Goal: Information Seeking & Learning: Learn about a topic

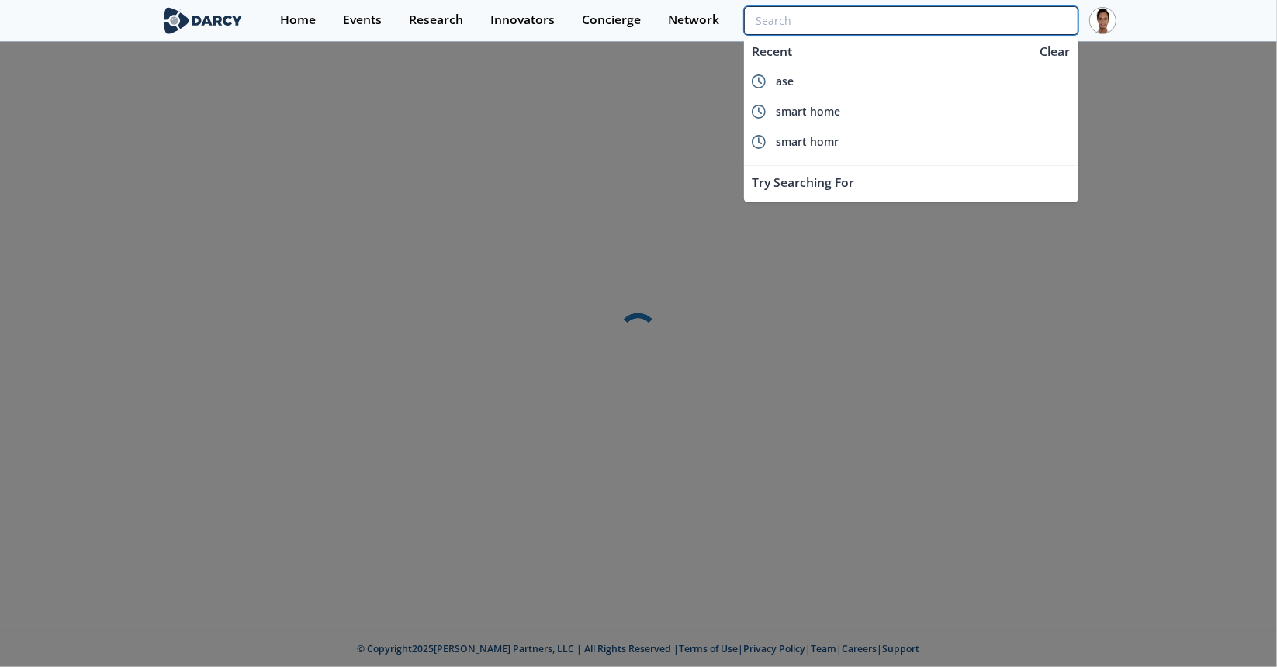
click at [1034, 18] on input "search" at bounding box center [911, 20] width 334 height 29
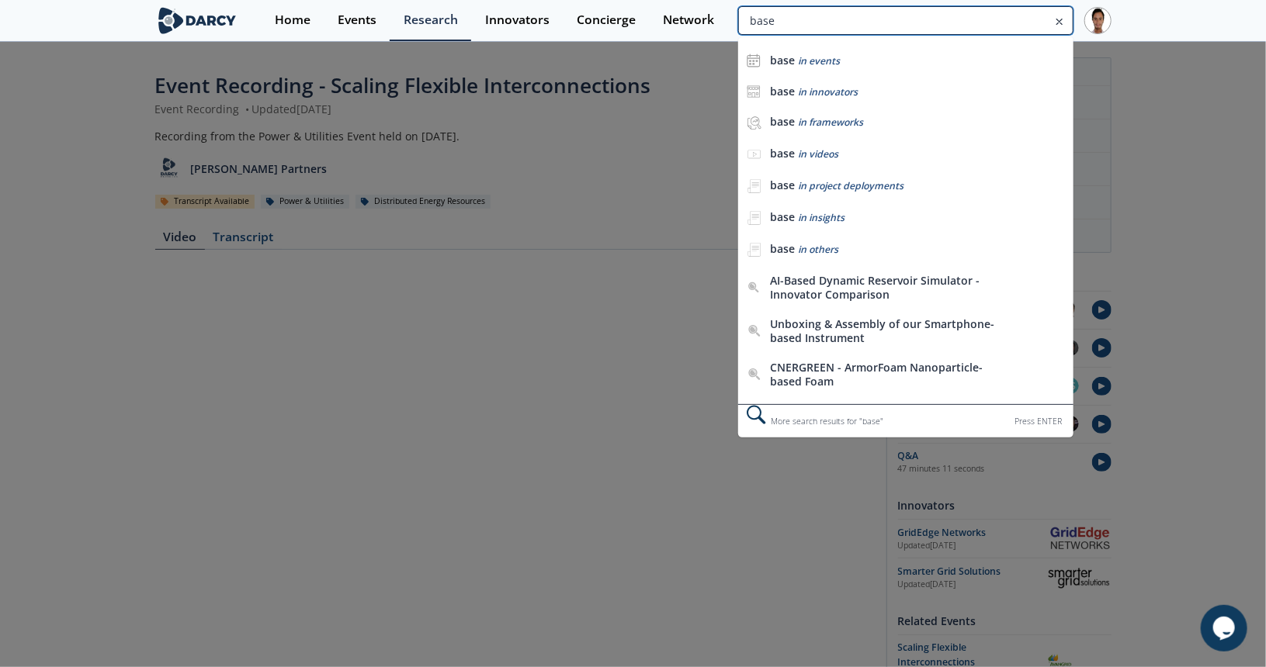
type input "base"
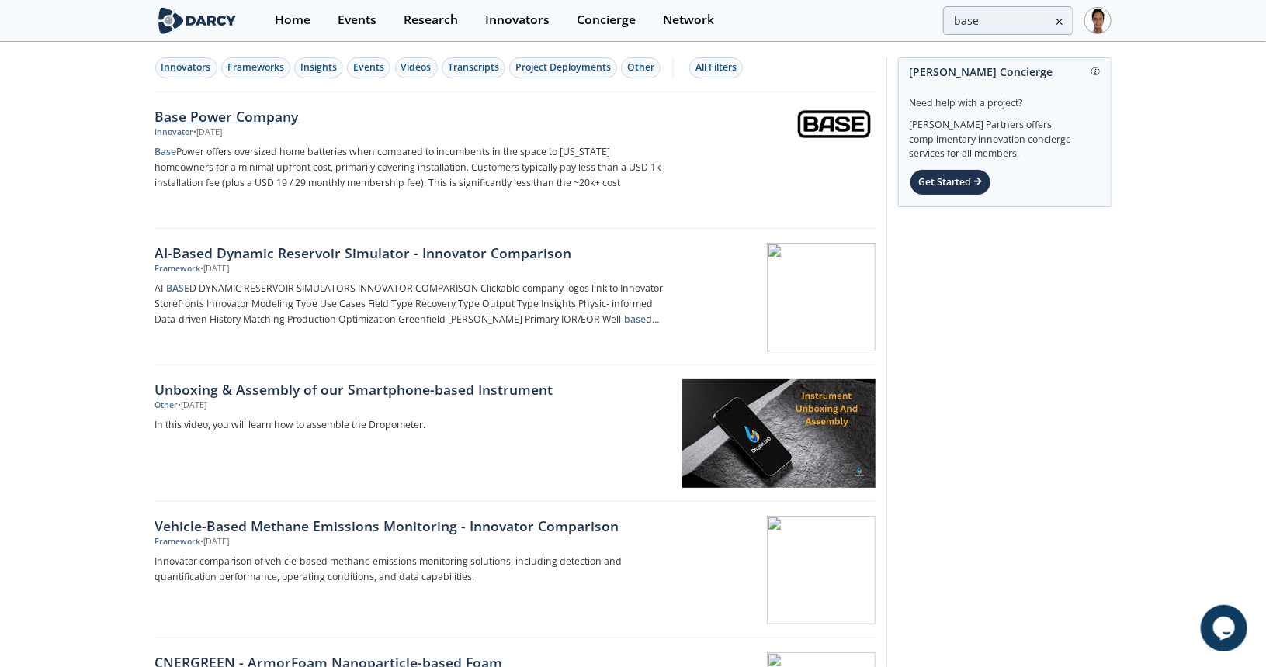
click at [203, 112] on div "Base Power Company" at bounding box center [412, 116] width 514 height 20
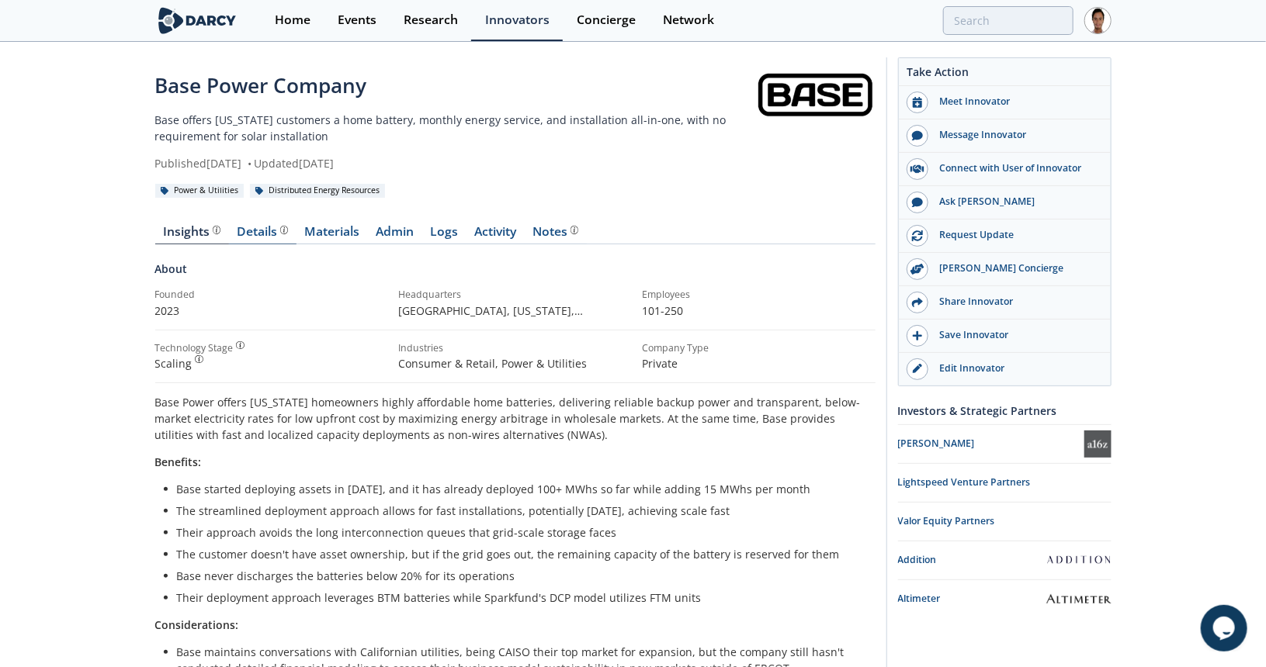
click at [252, 230] on div "Details" at bounding box center [262, 232] width 51 height 12
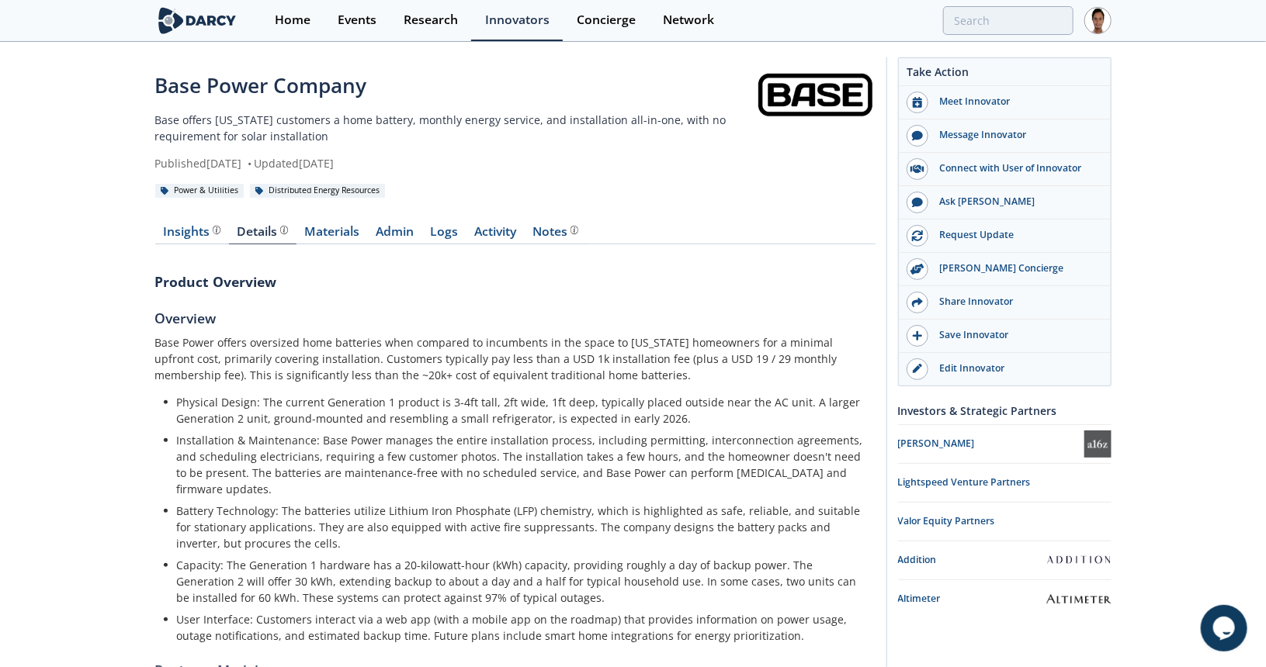
click at [342, 229] on link "Materials" at bounding box center [331, 235] width 71 height 19
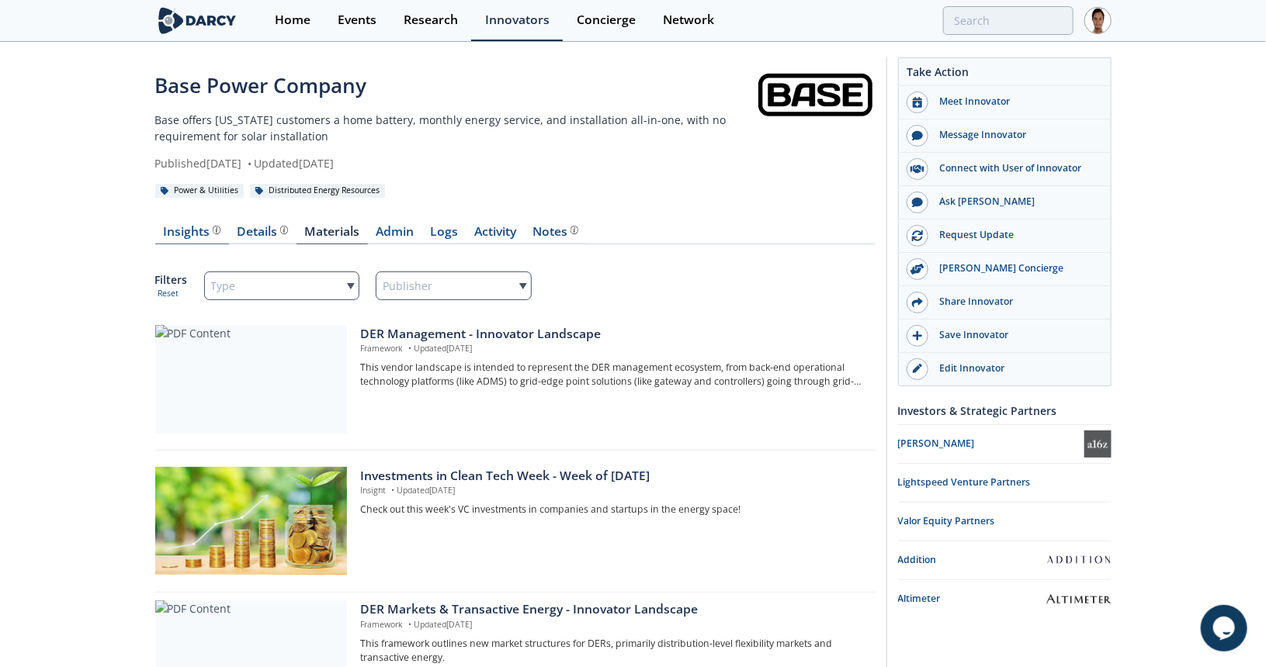
click at [187, 234] on div "Insights" at bounding box center [191, 232] width 57 height 12
